Goal: Information Seeking & Learning: Check status

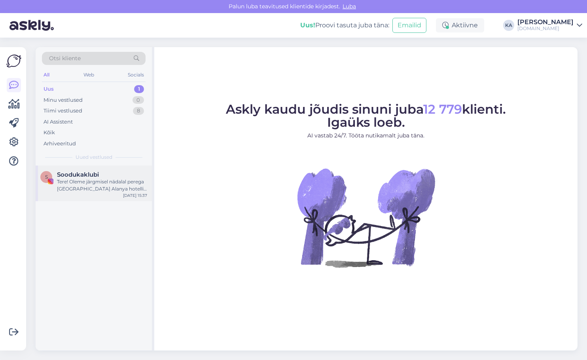
click at [81, 171] on span "Soodukaklubi" at bounding box center [78, 174] width 42 height 7
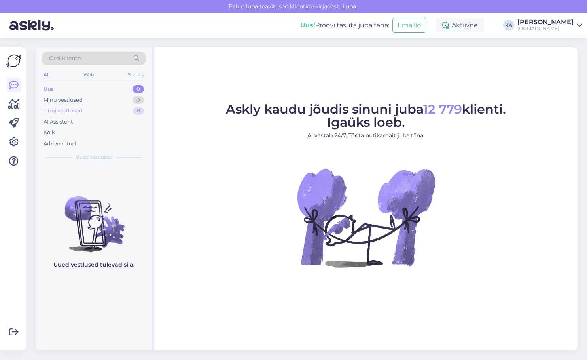
click at [81, 112] on div "Tiimi vestlused" at bounding box center [63, 111] width 39 height 8
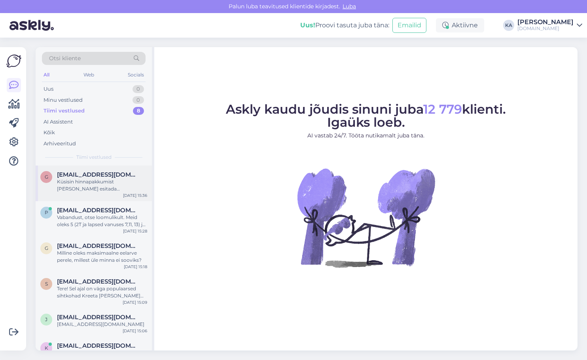
click at [124, 195] on div "Sep 29 15:36" at bounding box center [135, 195] width 24 height 6
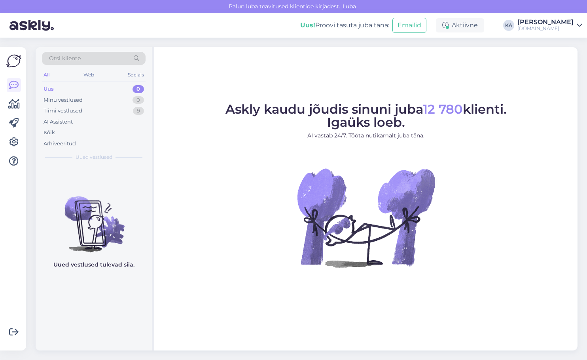
click at [86, 58] on div "Otsi kliente" at bounding box center [94, 58] width 104 height 13
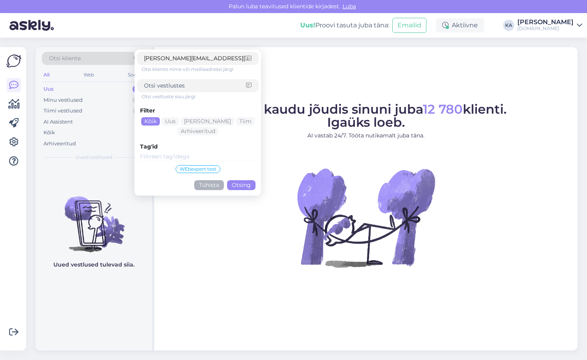
type input "[PERSON_NAME][EMAIL_ADDRESS][DOMAIN_NAME]"
click at [236, 186] on button "Otsing" at bounding box center [241, 185] width 28 height 10
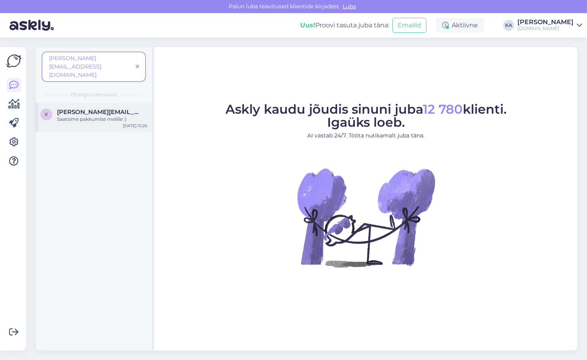
click at [71, 103] on div "k karmo@mindsuperpower.com Saatsime pakkumise meilile :) Sep 28 15:26" at bounding box center [94, 117] width 116 height 28
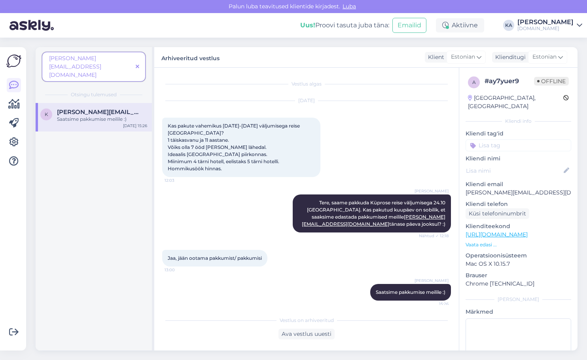
scroll to position [4, 0]
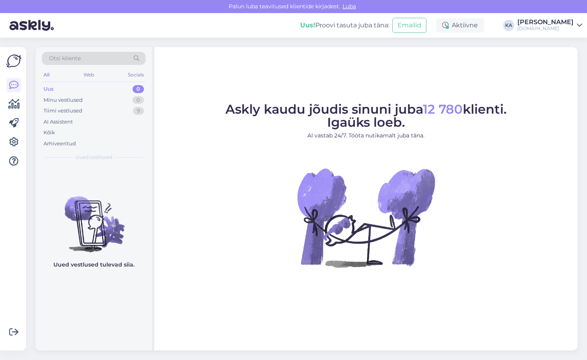
click at [69, 60] on span "Otsi kliente" at bounding box center [65, 58] width 32 height 8
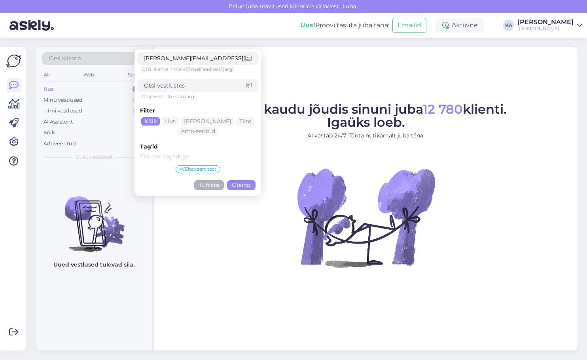
type input "[PERSON_NAME][EMAIL_ADDRESS][DOMAIN_NAME]"
click at [234, 181] on button "Otsing" at bounding box center [241, 185] width 28 height 10
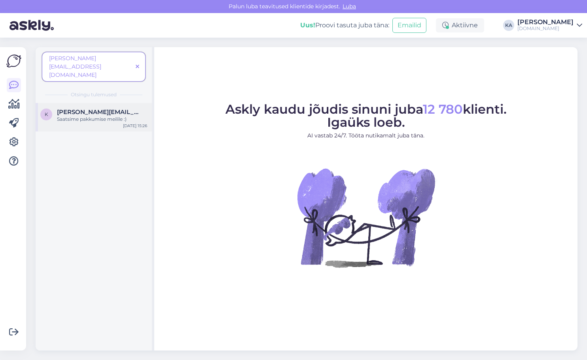
click at [77, 116] on div "Saatsime pakkumise meilile :)" at bounding box center [102, 119] width 90 height 7
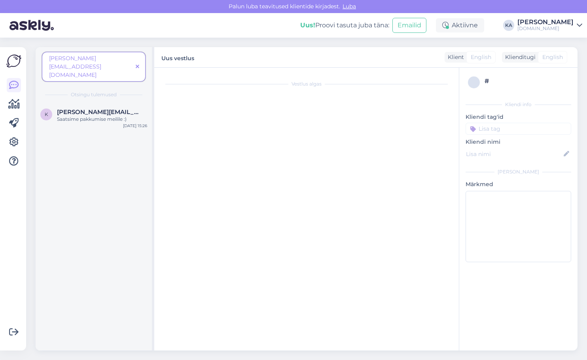
scroll to position [4, 0]
